Goal: Navigation & Orientation: Find specific page/section

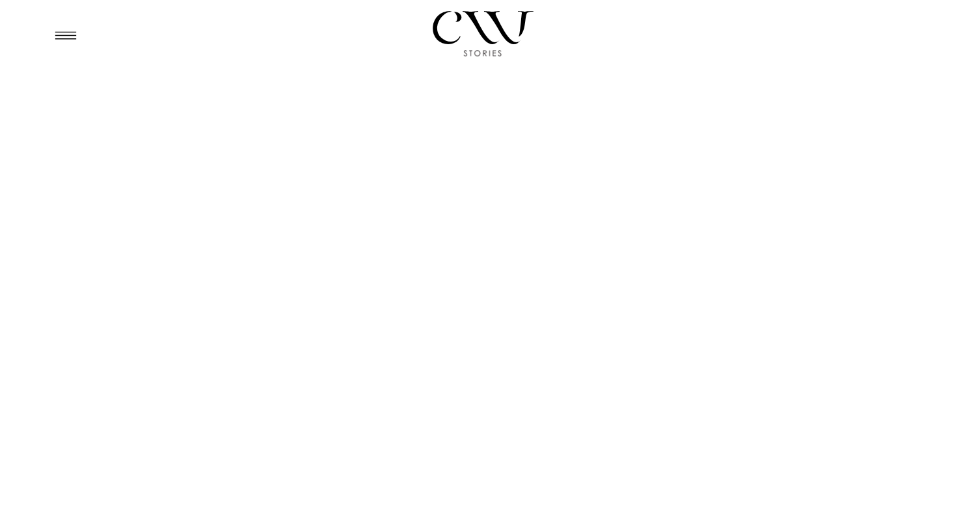
click at [59, 33] on icon at bounding box center [65, 35] width 32 height 31
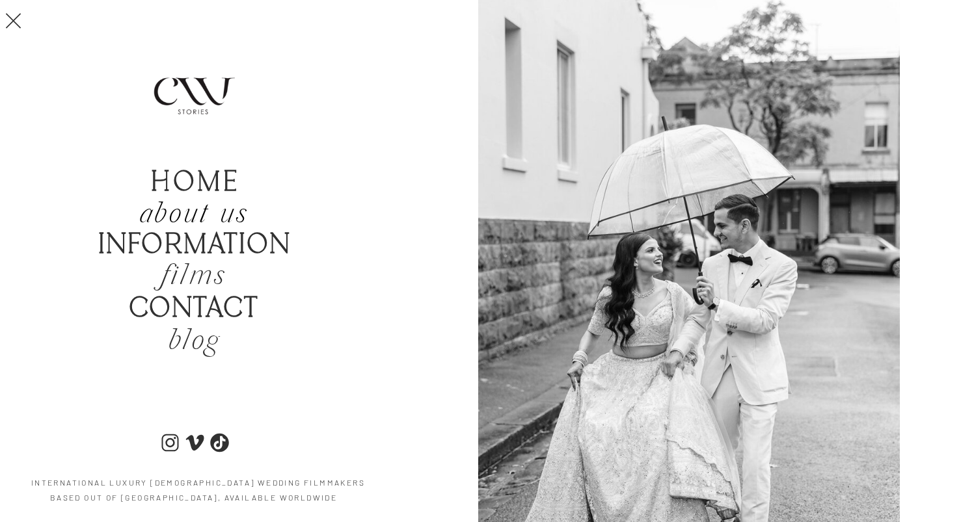
click at [196, 213] on icon "about us" at bounding box center [193, 215] width 109 height 38
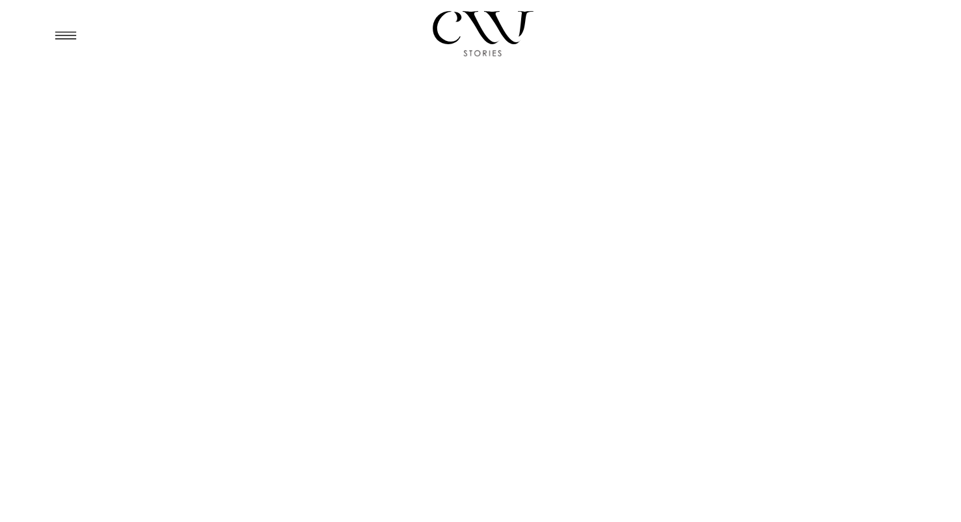
click at [84, 34] on div at bounding box center [480, 32] width 961 height 65
click at [72, 36] on icon at bounding box center [65, 35] width 32 height 31
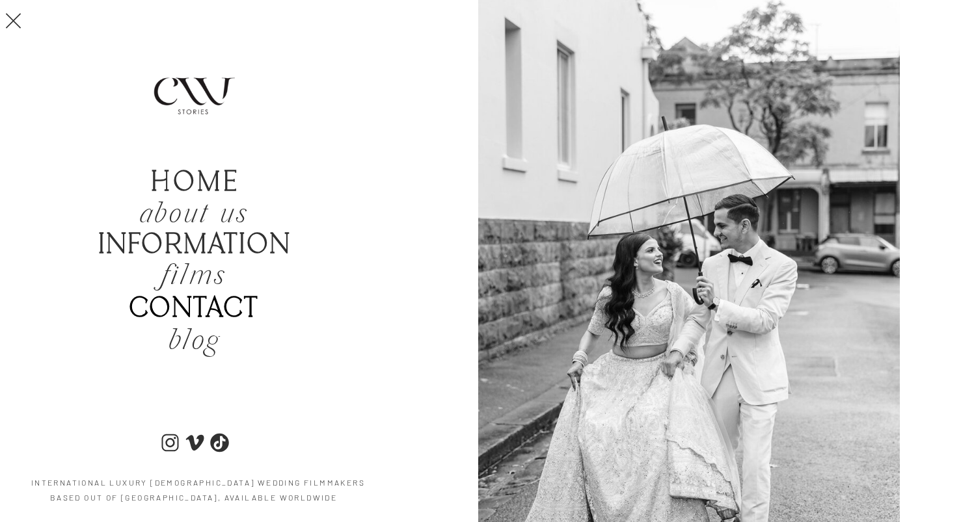
click at [191, 299] on b "Contact" at bounding box center [194, 309] width 130 height 33
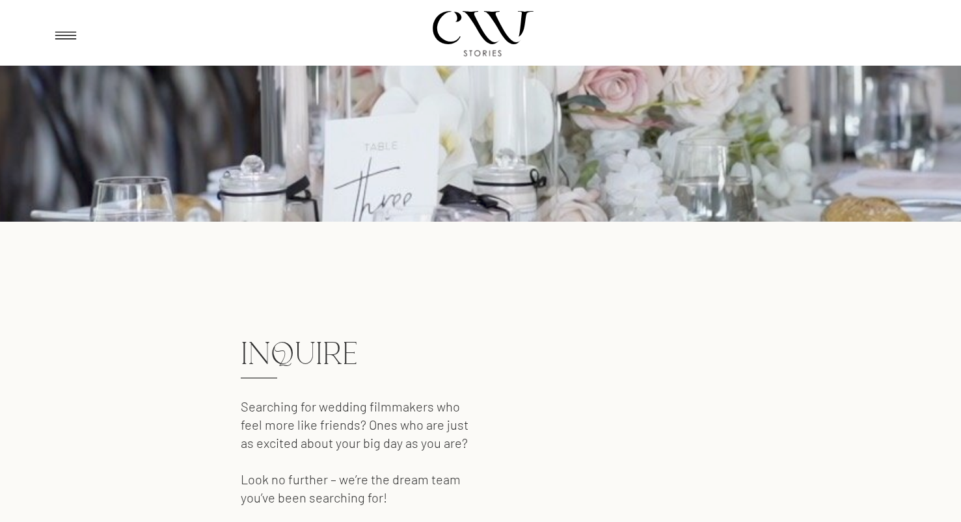
click at [51, 32] on icon at bounding box center [65, 35] width 32 height 31
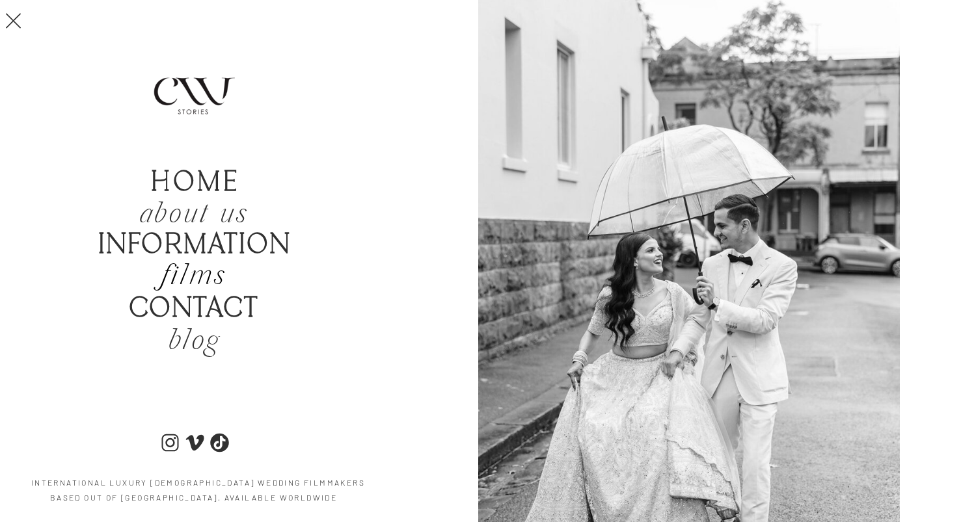
click at [172, 274] on h2 "films" at bounding box center [194, 277] width 124 height 31
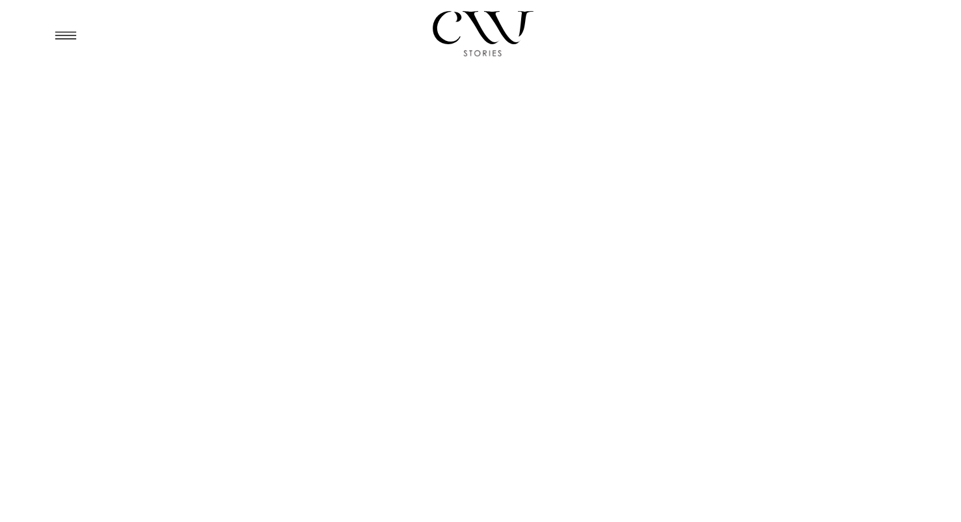
click at [55, 36] on icon at bounding box center [65, 36] width 21 height 8
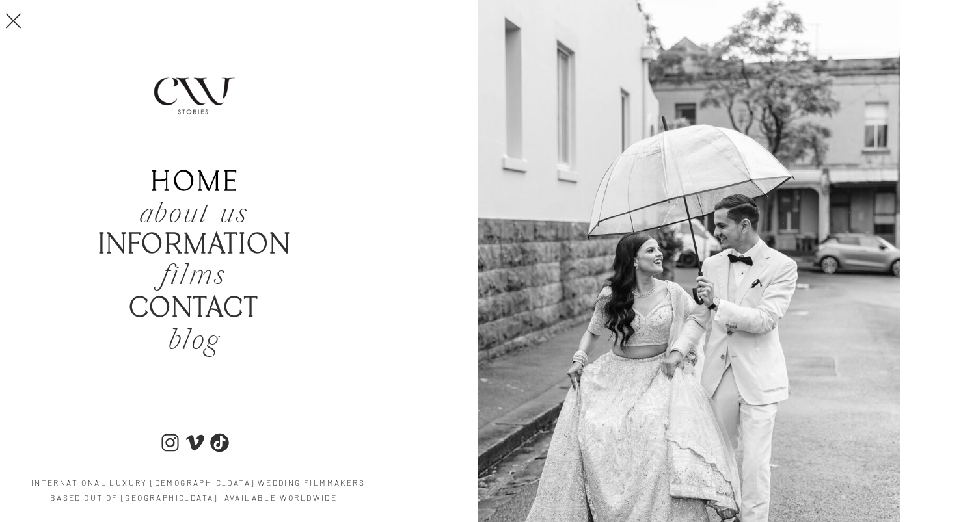
click at [202, 184] on b "home" at bounding box center [195, 183] width 88 height 33
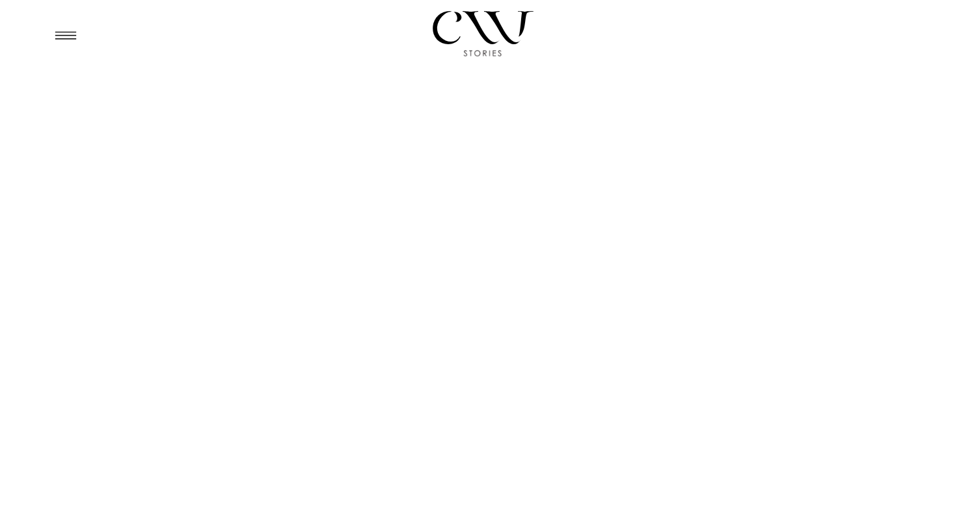
click at [60, 35] on icon at bounding box center [65, 36] width 21 height 8
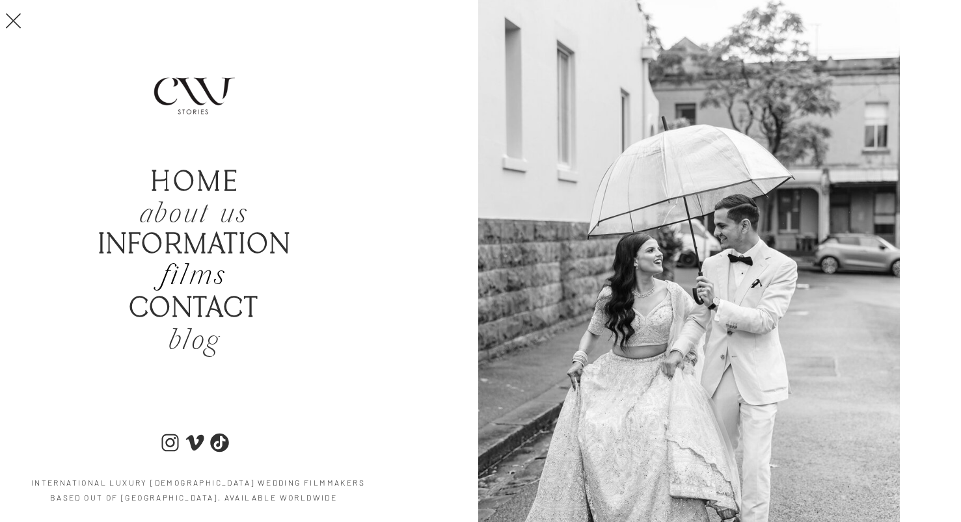
click at [203, 272] on h2 "films" at bounding box center [194, 277] width 124 height 31
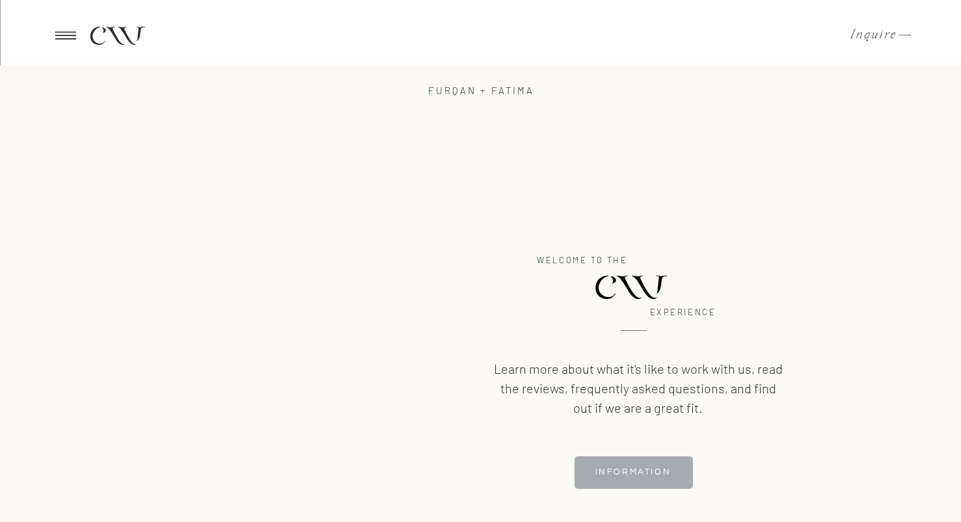
scroll to position [2639, 0]
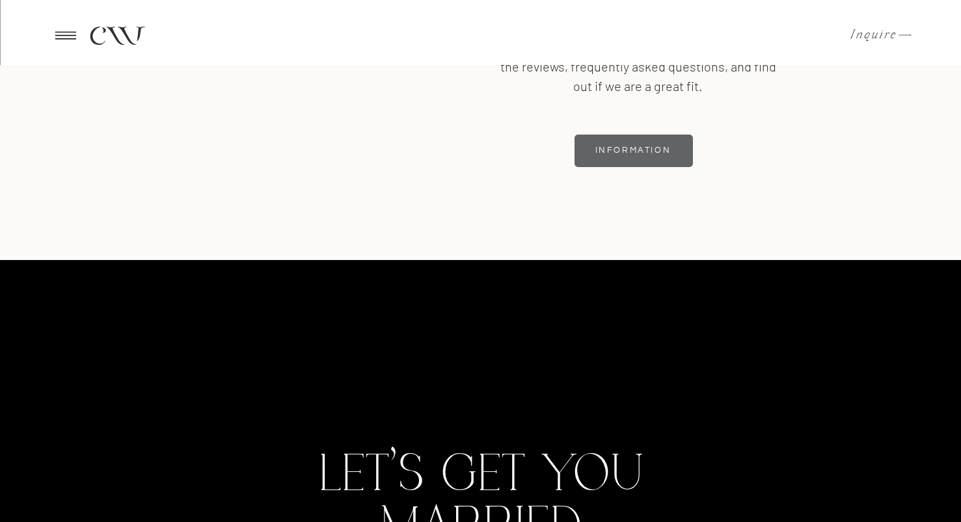
click at [638, 147] on h3 "Information" at bounding box center [633, 151] width 119 height 12
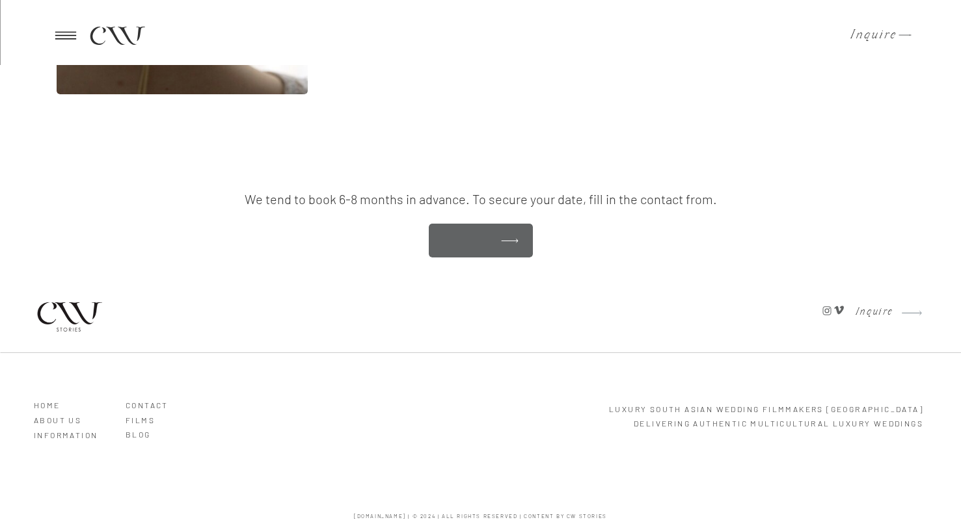
scroll to position [3702, 0]
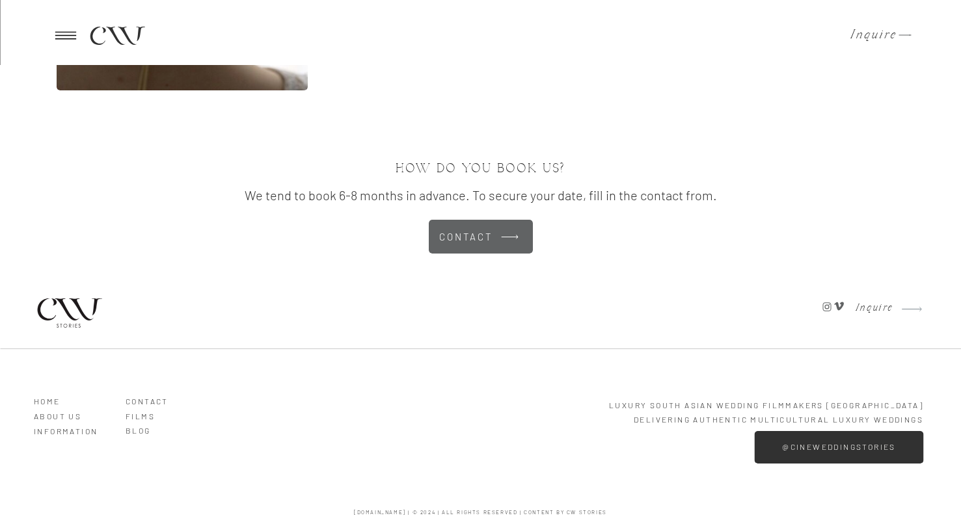
click at [808, 445] on h3 "@cineweddingstories" at bounding box center [839, 447] width 135 height 8
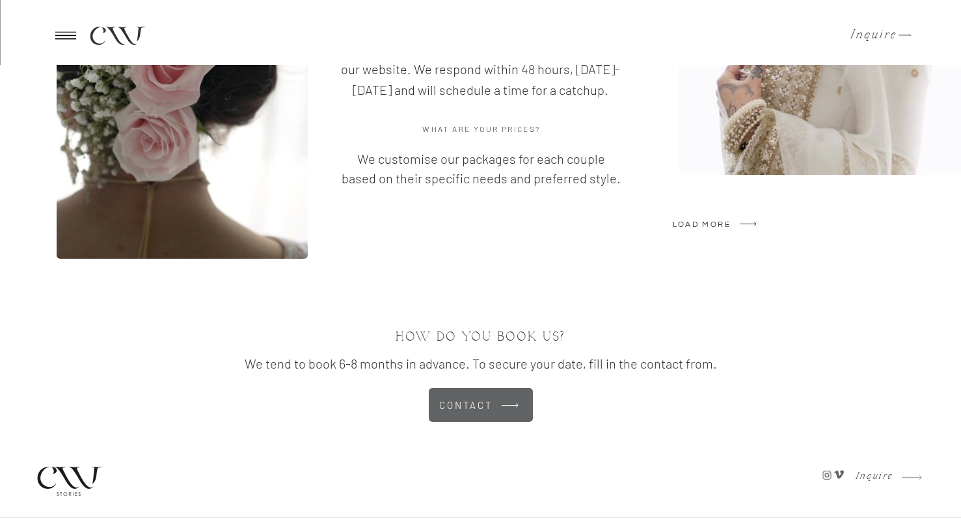
scroll to position [3525, 0]
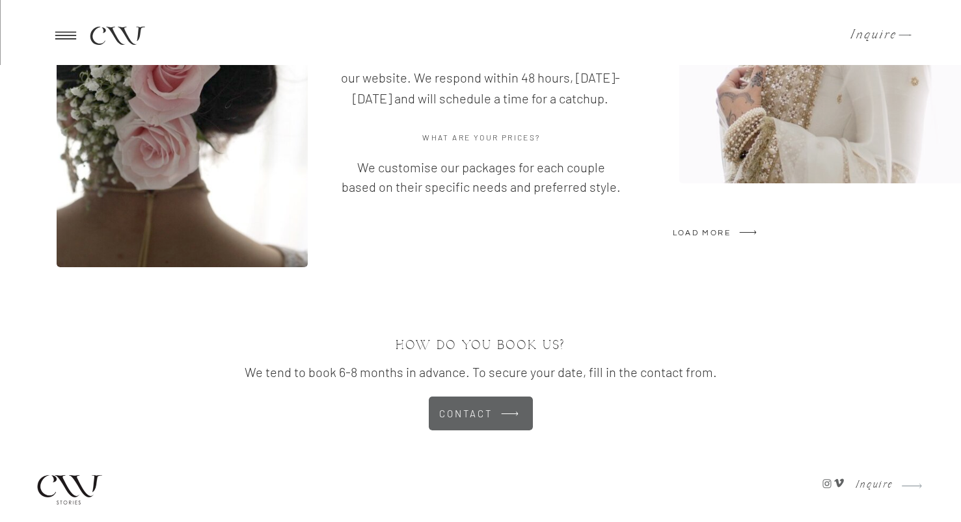
click at [716, 231] on h3 "LOAD MORE" at bounding box center [726, 233] width 106 height 6
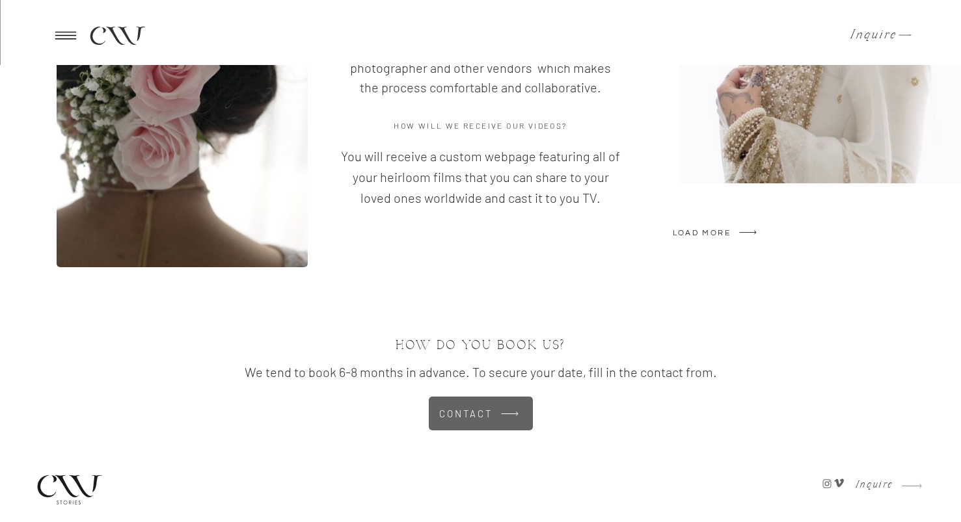
click at [96, 23] on h2 "CW" at bounding box center [116, 34] width 55 height 23
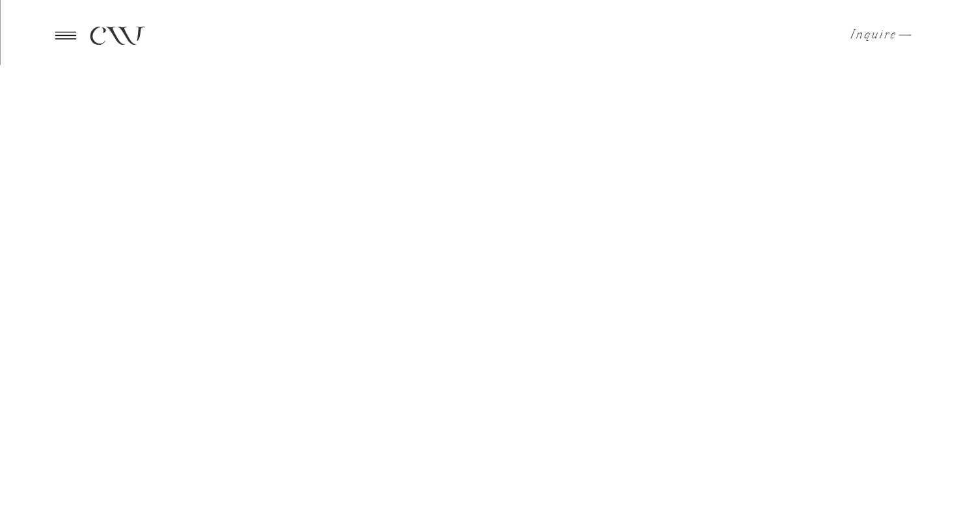
scroll to position [0, 0]
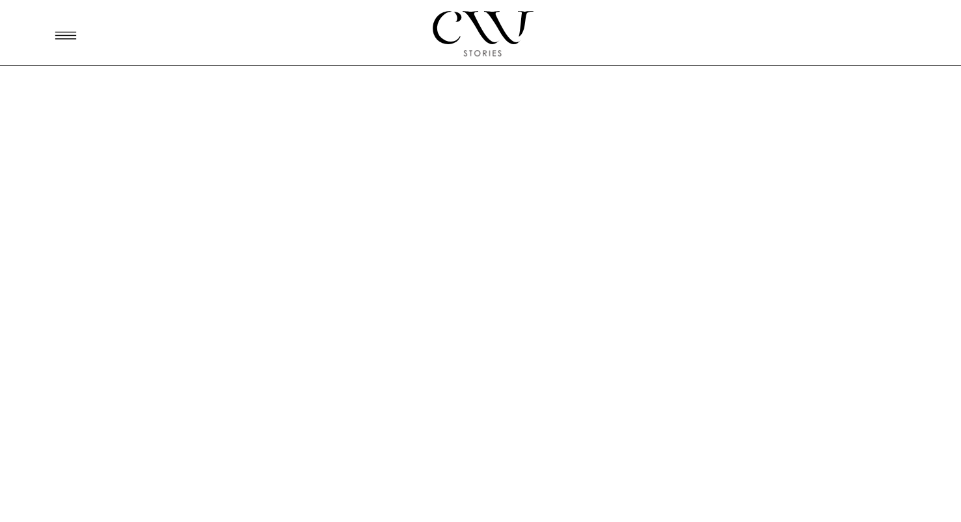
click at [72, 29] on icon at bounding box center [65, 35] width 32 height 31
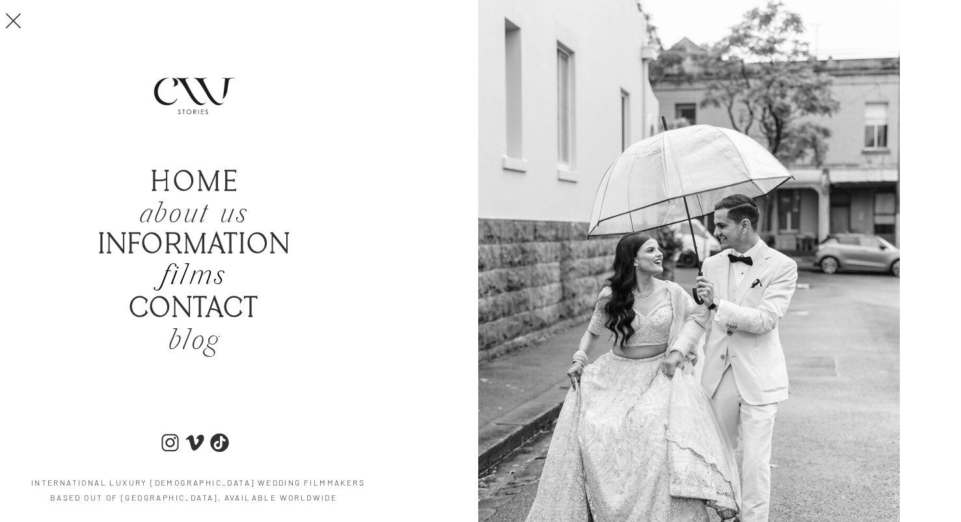
click at [170, 267] on h2 "films" at bounding box center [194, 277] width 124 height 31
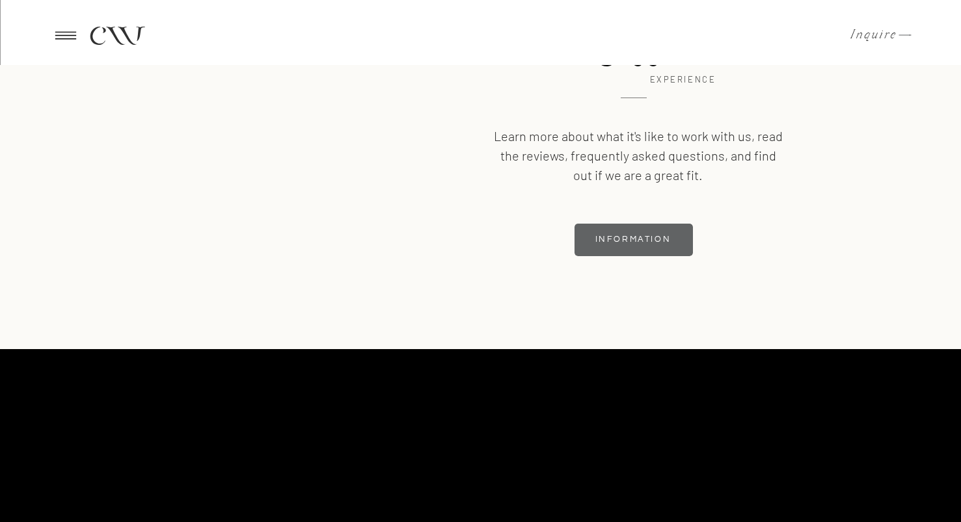
scroll to position [2834, 0]
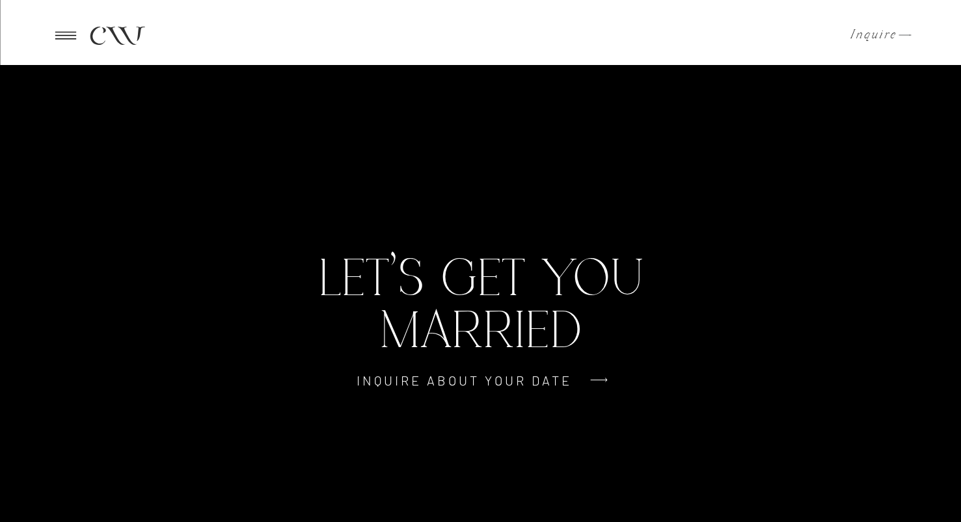
click at [78, 33] on icon at bounding box center [65, 35] width 32 height 31
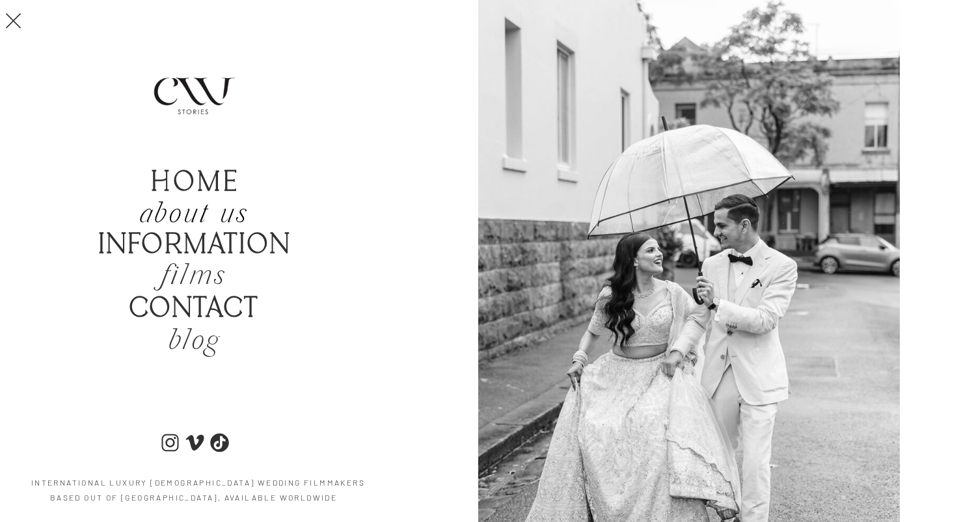
click at [221, 210] on icon "about us" at bounding box center [193, 215] width 109 height 38
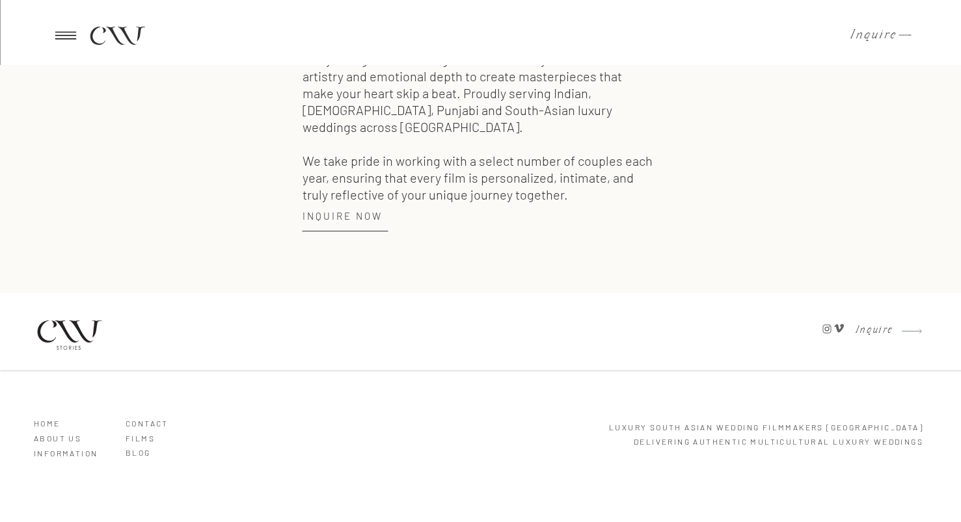
scroll to position [1863, 0]
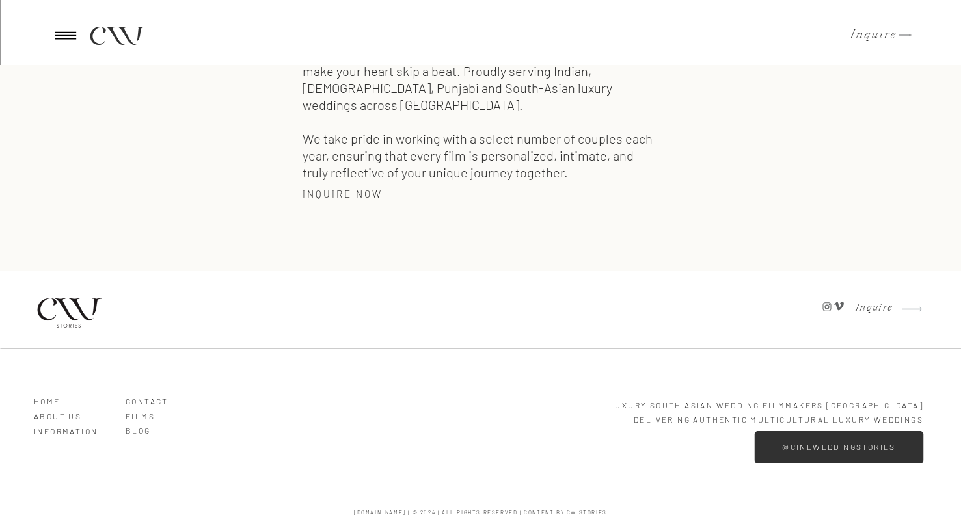
click at [57, 27] on icon at bounding box center [65, 35] width 32 height 31
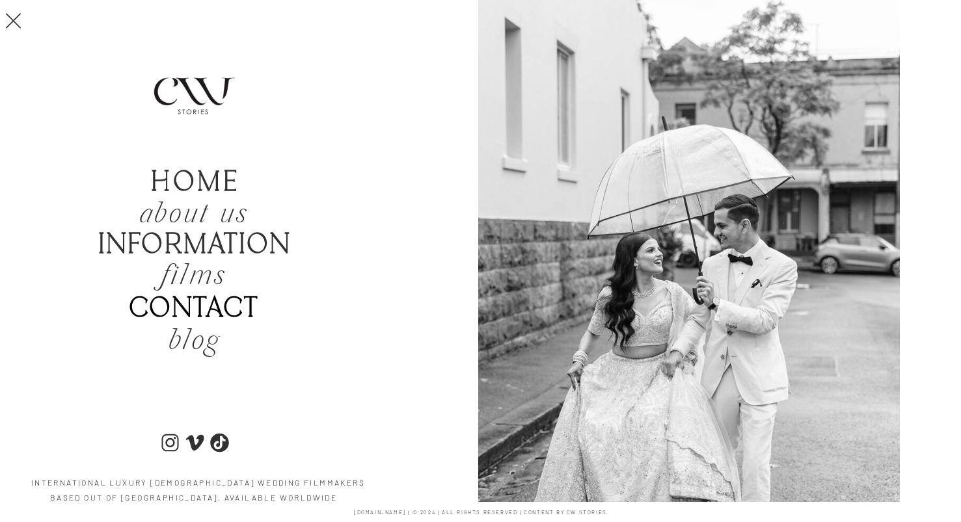
click at [201, 305] on b "Contact" at bounding box center [194, 309] width 130 height 33
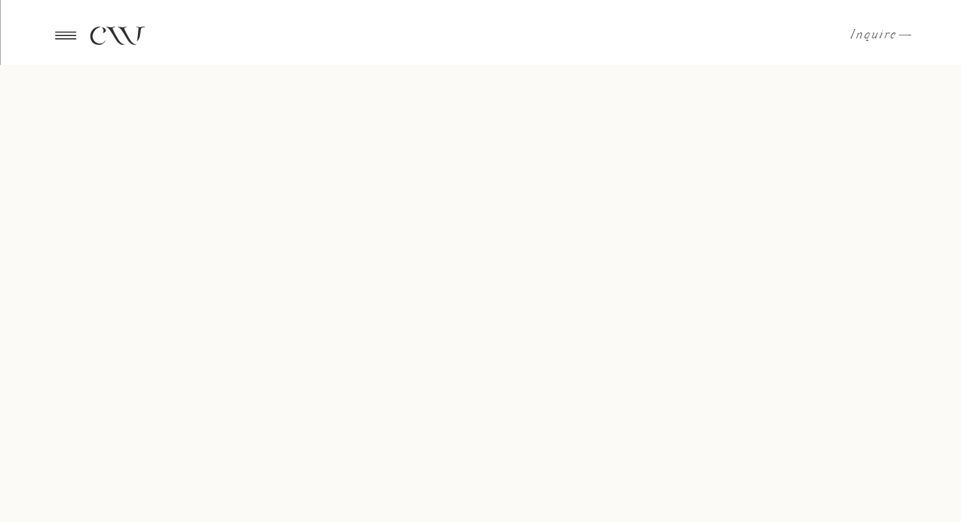
scroll to position [1122, 0]
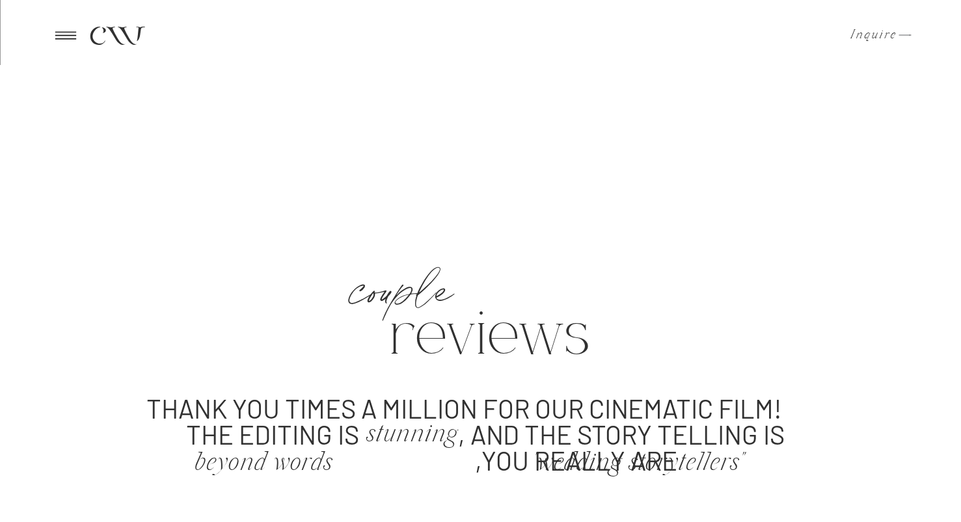
scroll to position [701, 0]
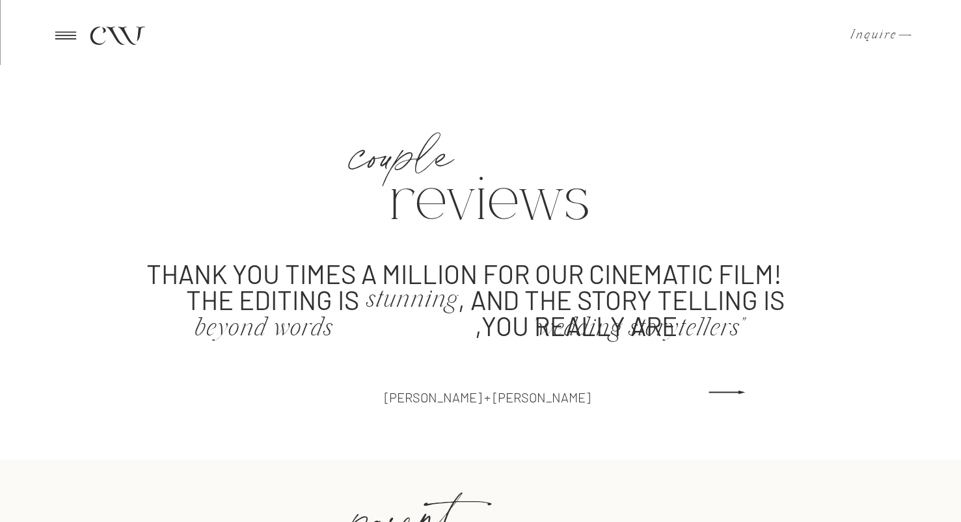
click at [726, 375] on icon at bounding box center [727, 392] width 50 height 47
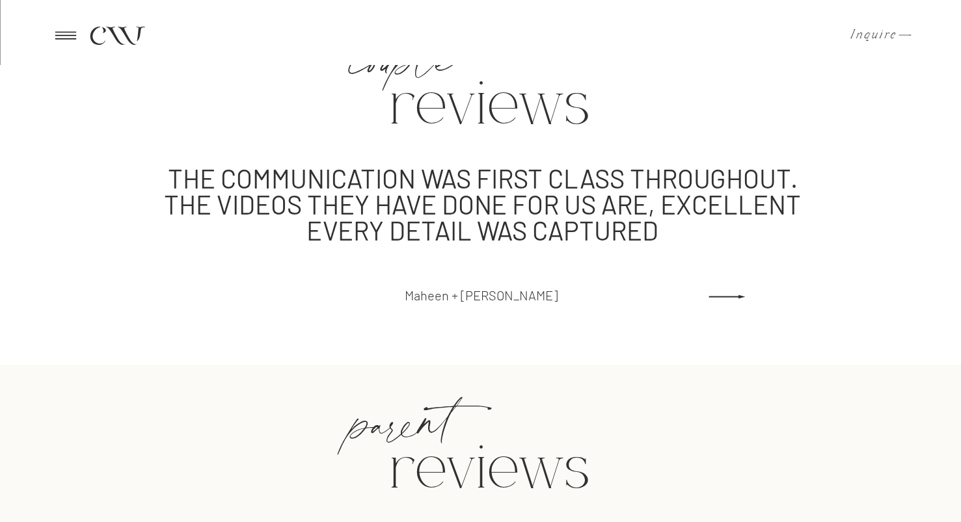
scroll to position [589, 0]
click at [731, 290] on icon at bounding box center [727, 296] width 50 height 47
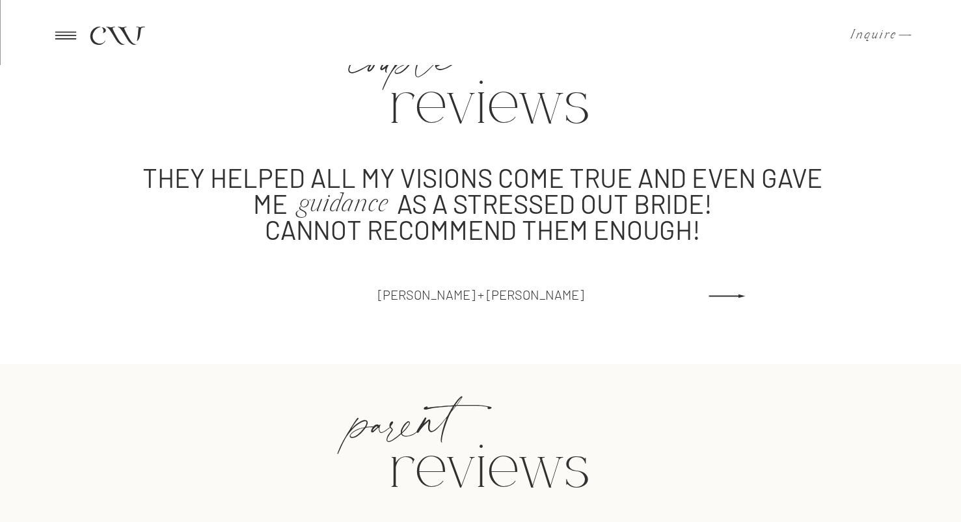
click at [731, 290] on icon at bounding box center [727, 296] width 50 height 47
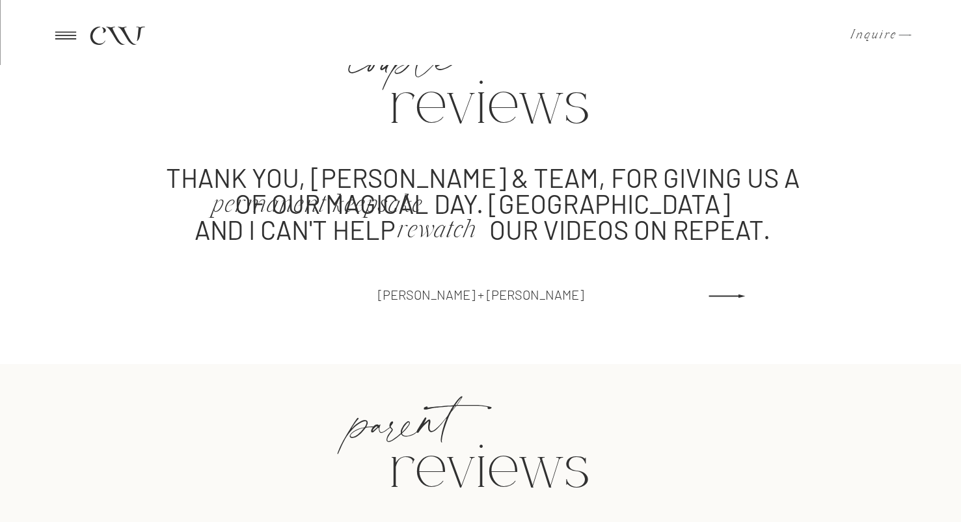
scroll to position [723, 0]
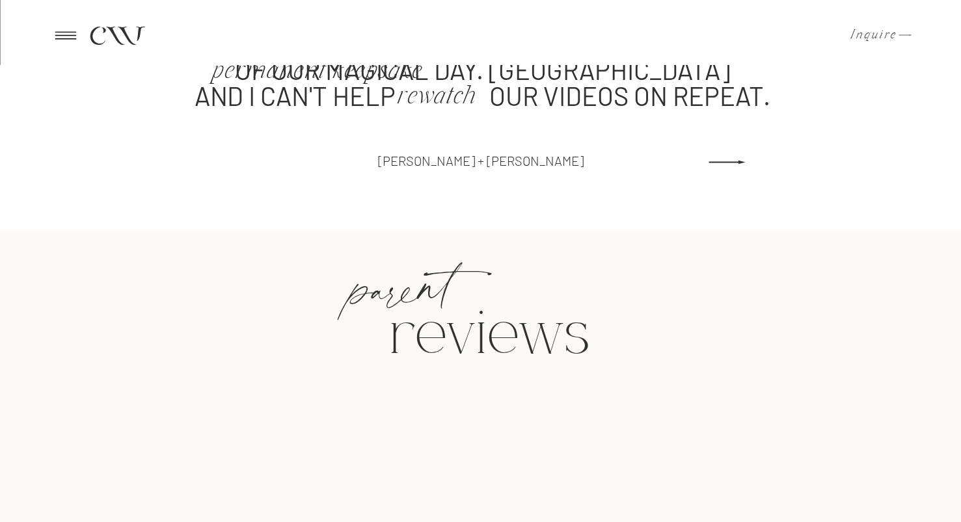
click at [709, 154] on icon at bounding box center [727, 162] width 50 height 47
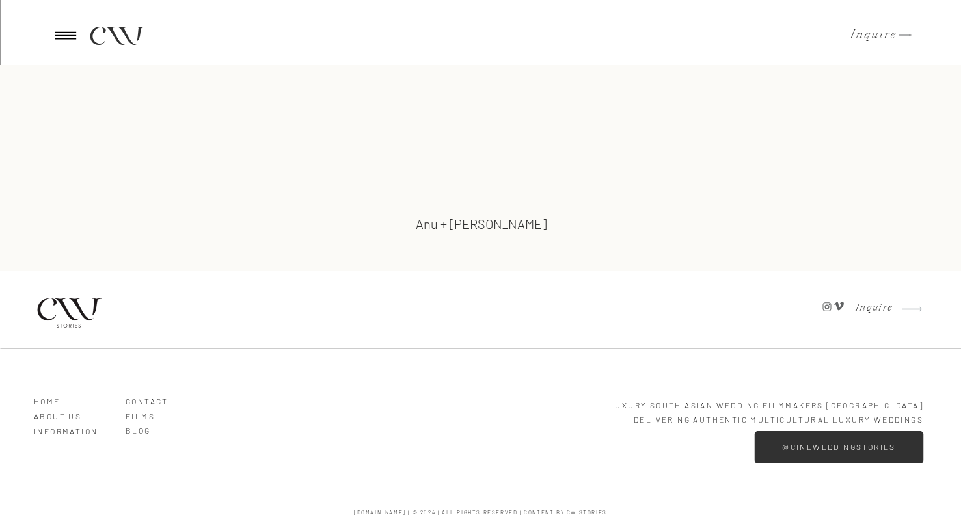
scroll to position [833, 0]
